Goal: Task Accomplishment & Management: Use online tool/utility

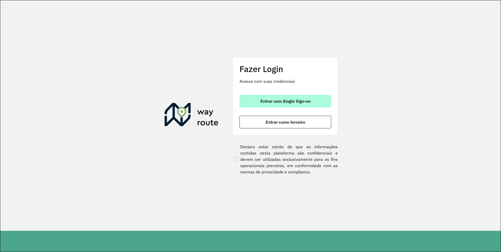
click at [277, 98] on button "Entrar com Single Sign-on" at bounding box center [285, 101] width 92 height 13
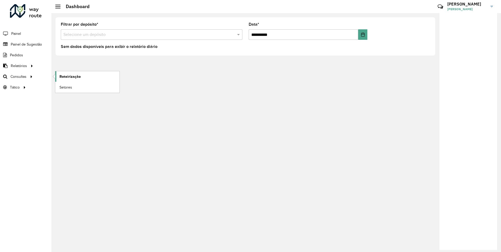
click at [64, 78] on span "Roteirização" at bounding box center [69, 76] width 21 height 5
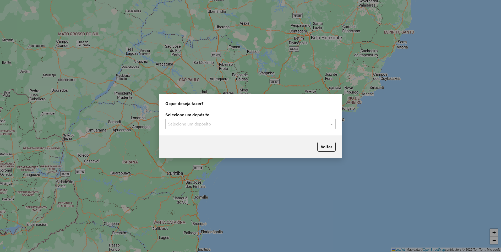
click at [223, 120] on div "Selecione um depósito" at bounding box center [250, 124] width 170 height 10
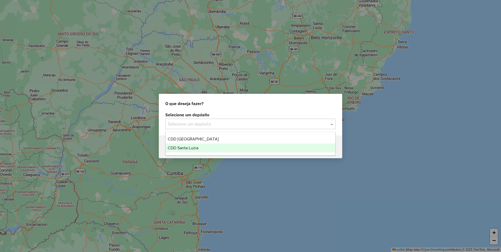
click at [201, 148] on div "CDD Santa Luzia" at bounding box center [250, 147] width 170 height 9
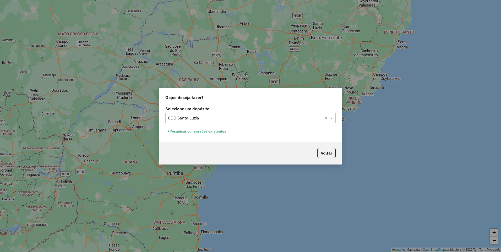
click at [224, 135] on div "Selecione um depósito Selecione um depósito × CDD Santa Luzia × Pesquisar por s…" at bounding box center [250, 123] width 183 height 37
click at [221, 132] on button "Pesquisar por sessões existentes" at bounding box center [196, 131] width 63 height 8
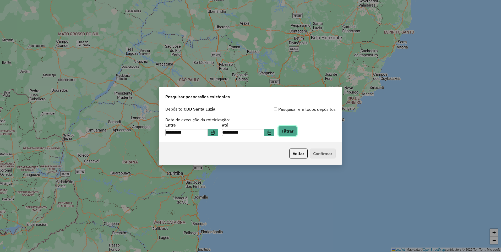
click at [291, 132] on button "Filtrar" at bounding box center [287, 131] width 19 height 10
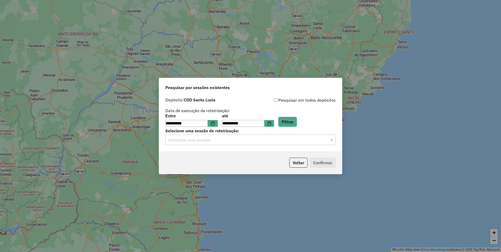
click at [293, 138] on input "text" at bounding box center [245, 140] width 154 height 6
click at [213, 158] on div "1292086 - 10/10/2025 18:52" at bounding box center [250, 155] width 170 height 9
click at [329, 162] on button "Confirmar" at bounding box center [322, 163] width 26 height 10
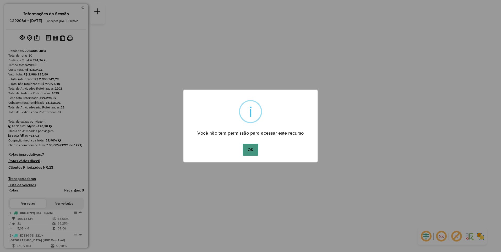
click at [249, 152] on button "OK" at bounding box center [249, 150] width 15 height 12
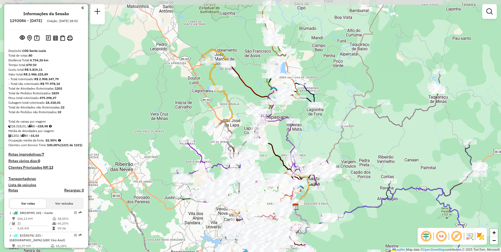
drag, startPoint x: 265, startPoint y: 97, endPoint x: 304, endPoint y: 118, distance: 45.1
click at [304, 118] on div "Janela de atendimento Grade de atendimento Capacidade Transportadoras Veículos …" at bounding box center [250, 126] width 501 height 252
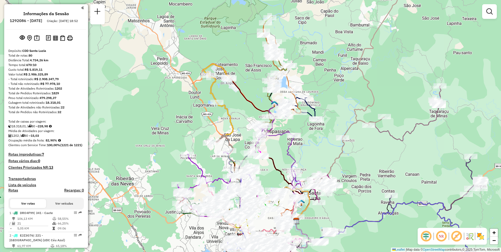
drag, startPoint x: 262, startPoint y: 76, endPoint x: 258, endPoint y: 75, distance: 4.0
click at [258, 75] on div "Janela de atendimento Grade de atendimento Capacidade Transportadoras Veículos …" at bounding box center [250, 126] width 501 height 252
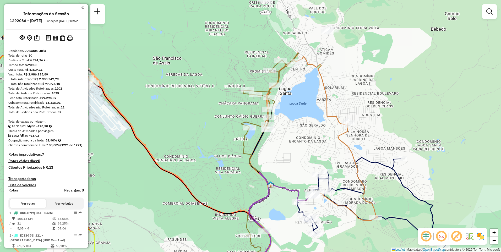
drag, startPoint x: 379, startPoint y: 128, endPoint x: 412, endPoint y: 206, distance: 84.4
click at [411, 206] on div "Janela de atendimento Grade de atendimento Capacidade Transportadoras Veículos …" at bounding box center [250, 126] width 501 height 252
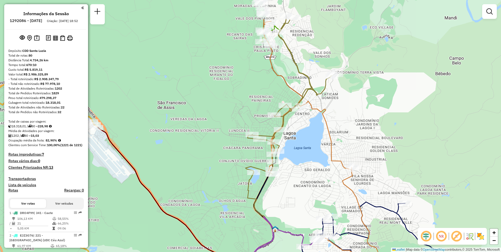
drag, startPoint x: 347, startPoint y: 74, endPoint x: 351, endPoint y: 118, distance: 44.7
click at [351, 118] on div "Janela de atendimento Grade de atendimento Capacidade Transportadoras Veículos …" at bounding box center [250, 126] width 501 height 252
select select "**********"
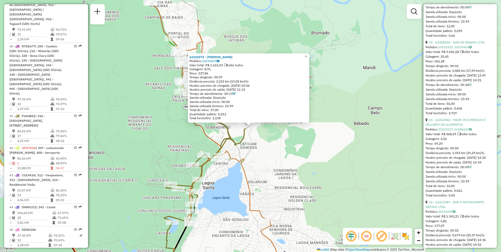
scroll to position [1309, 0]
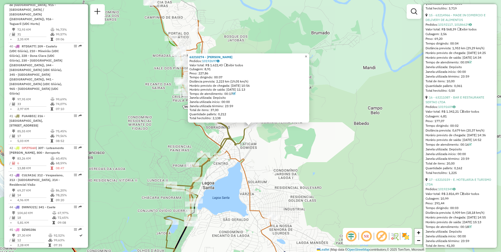
click at [307, 56] on span "×" at bounding box center [306, 56] width 2 height 4
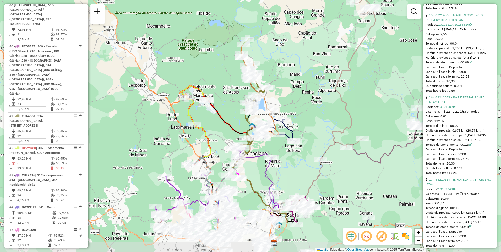
drag, startPoint x: 289, startPoint y: 150, endPoint x: 291, endPoint y: 103, distance: 46.6
click at [290, 102] on div "Janela de atendimento Grade de atendimento Capacidade Transportadoras Veículos …" at bounding box center [250, 126] width 501 height 252
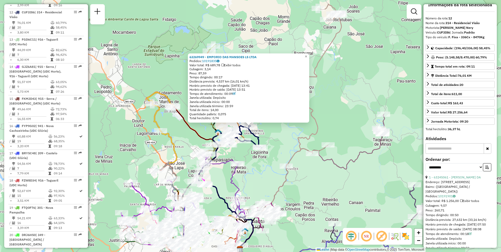
scroll to position [0, 0]
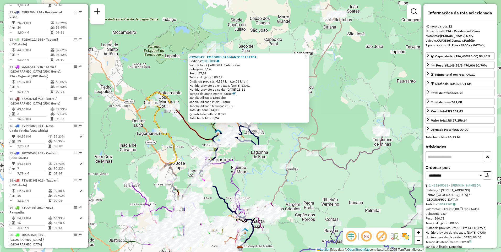
click at [307, 55] on span "×" at bounding box center [306, 56] width 2 height 4
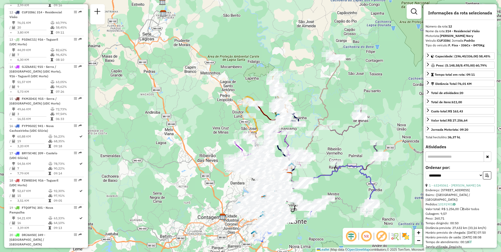
drag, startPoint x: 354, startPoint y: 66, endPoint x: 353, endPoint y: 82, distance: 15.8
click at [353, 82] on div "Janela de atendimento Grade de atendimento Capacidade Transportadoras Veículos …" at bounding box center [250, 126] width 501 height 252
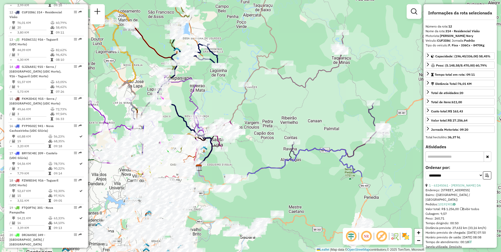
drag, startPoint x: 338, startPoint y: 122, endPoint x: 301, endPoint y: 22, distance: 106.9
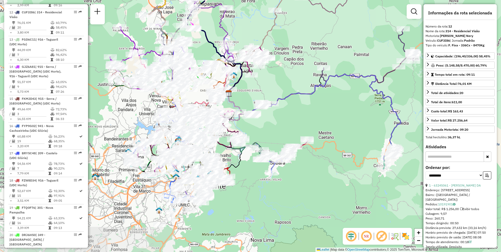
drag, startPoint x: 300, startPoint y: 168, endPoint x: 330, endPoint y: 94, distance: 79.9
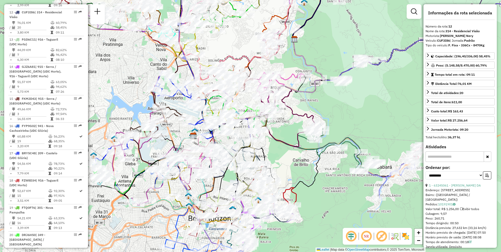
drag, startPoint x: 269, startPoint y: 126, endPoint x: 376, endPoint y: 104, distance: 108.6
